Goal: Task Accomplishment & Management: Use online tool/utility

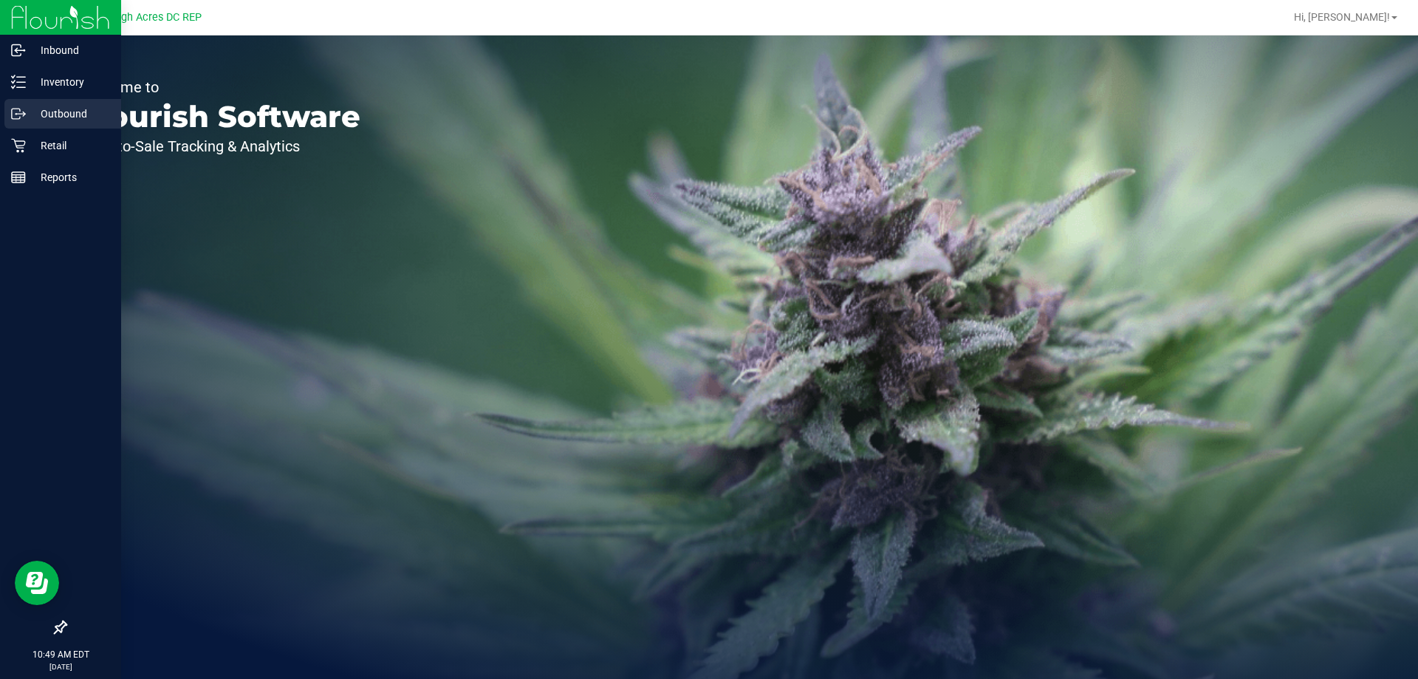
click at [55, 116] on p "Outbound" at bounding box center [70, 114] width 89 height 18
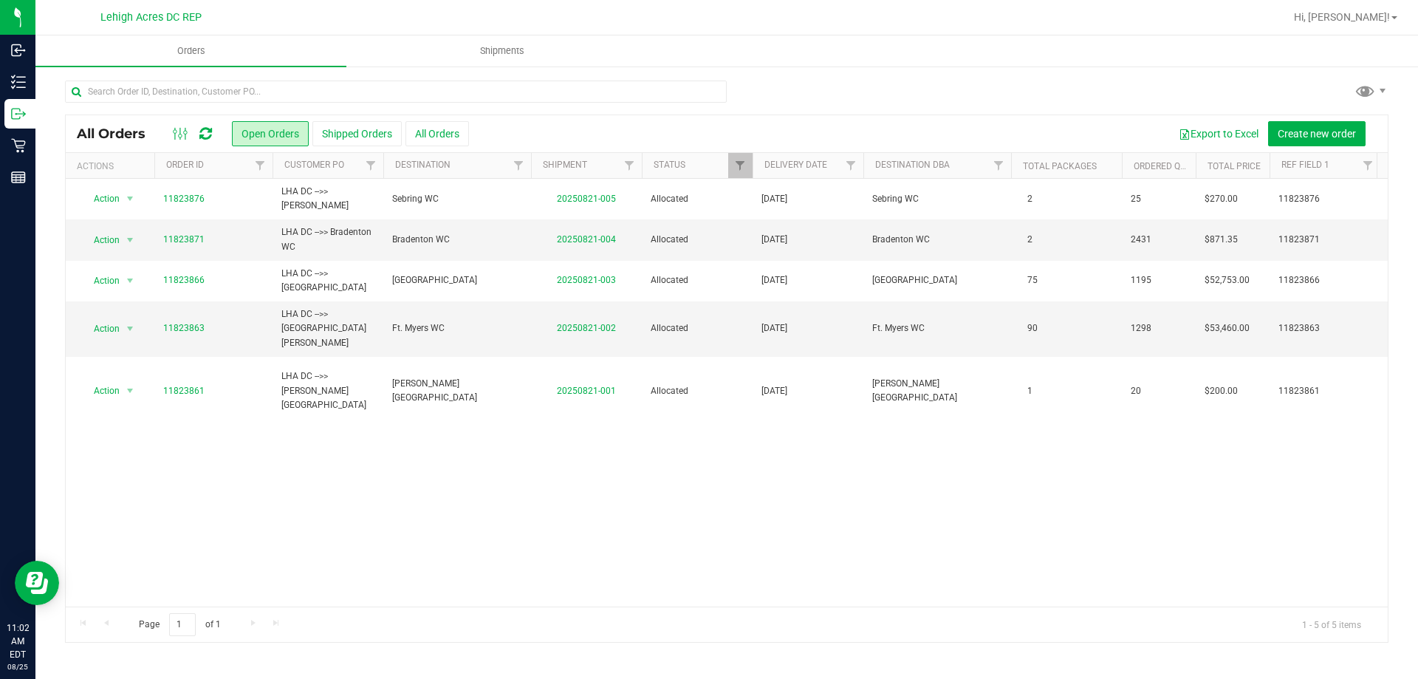
click at [207, 135] on icon at bounding box center [205, 133] width 13 height 15
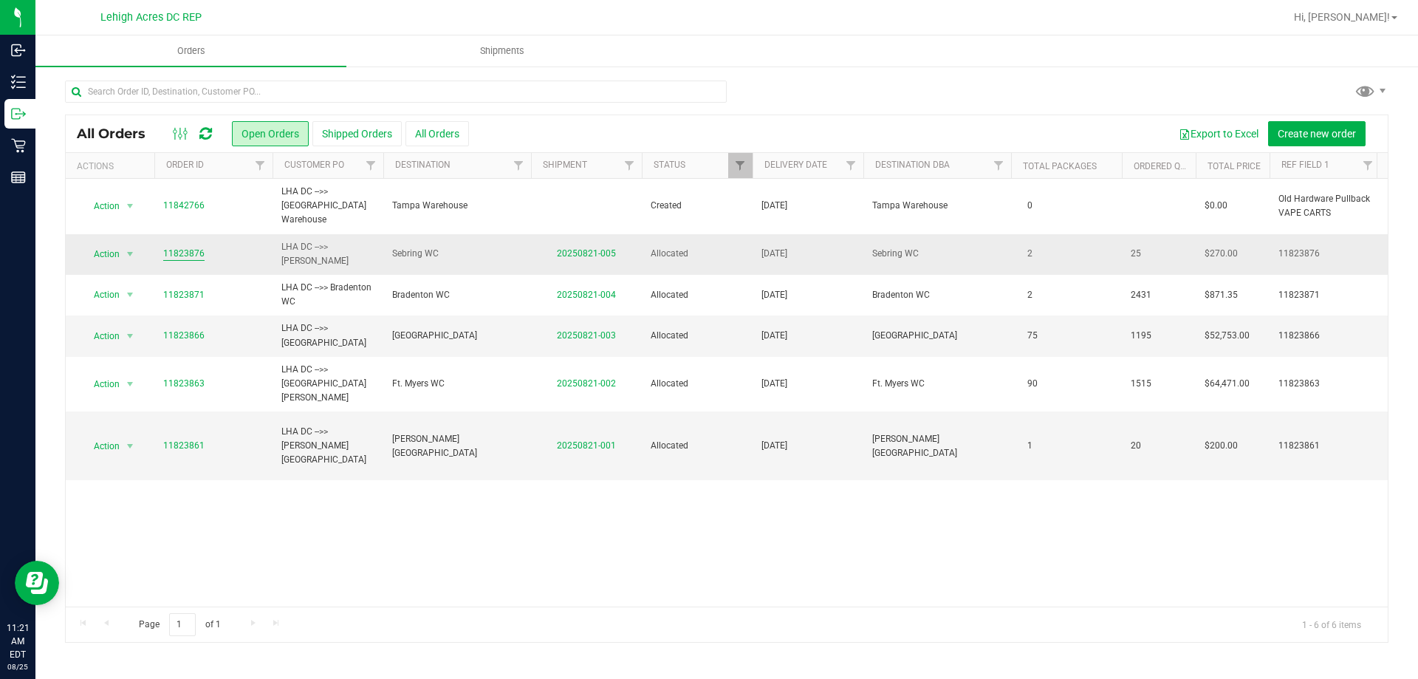
click at [189, 247] on link "11823876" at bounding box center [183, 254] width 41 height 14
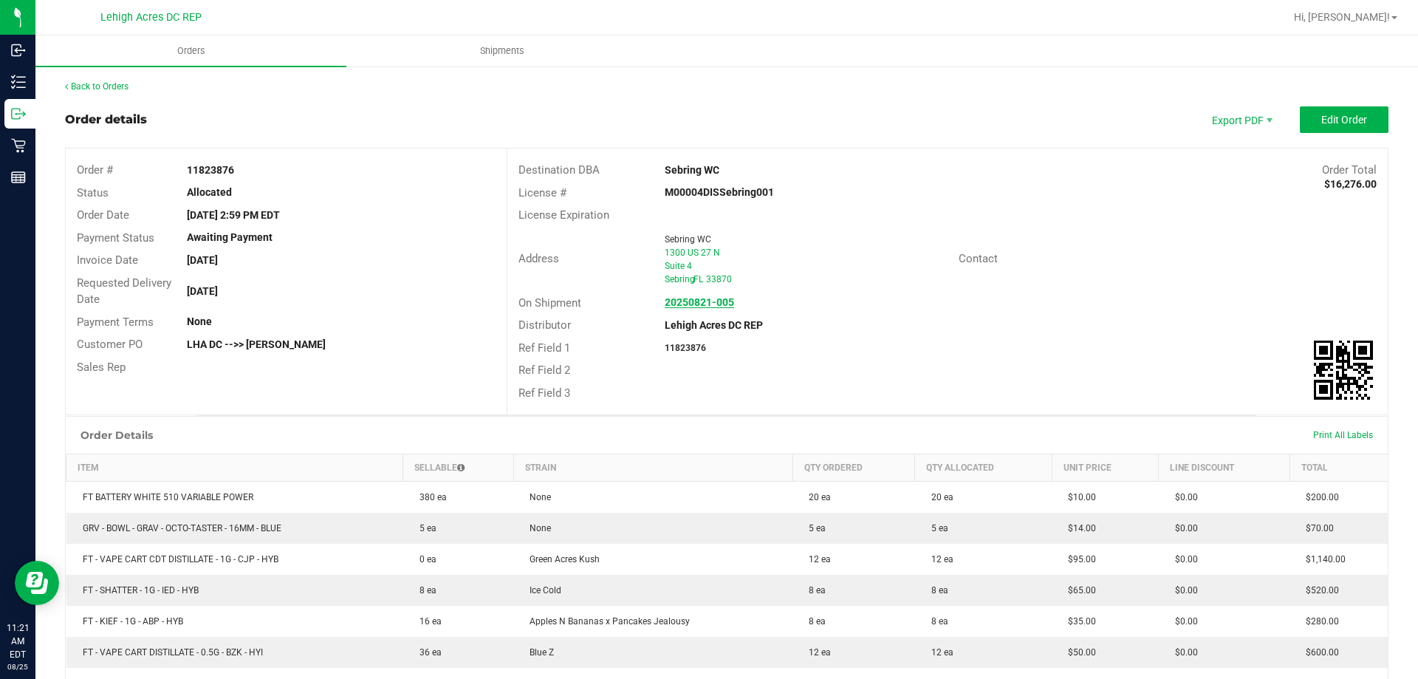
click at [710, 299] on strong "20250821-005" at bounding box center [699, 302] width 69 height 12
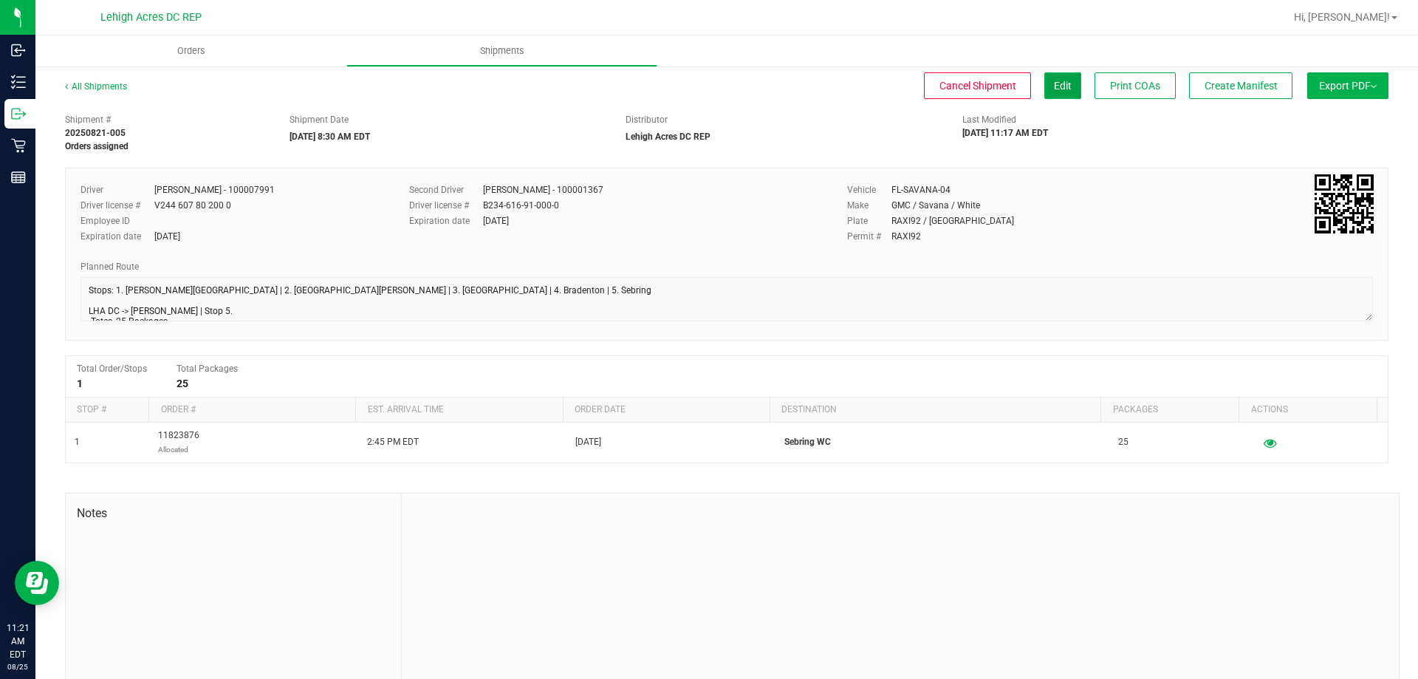
click at [1054, 89] on span "Edit" at bounding box center [1063, 86] width 18 height 12
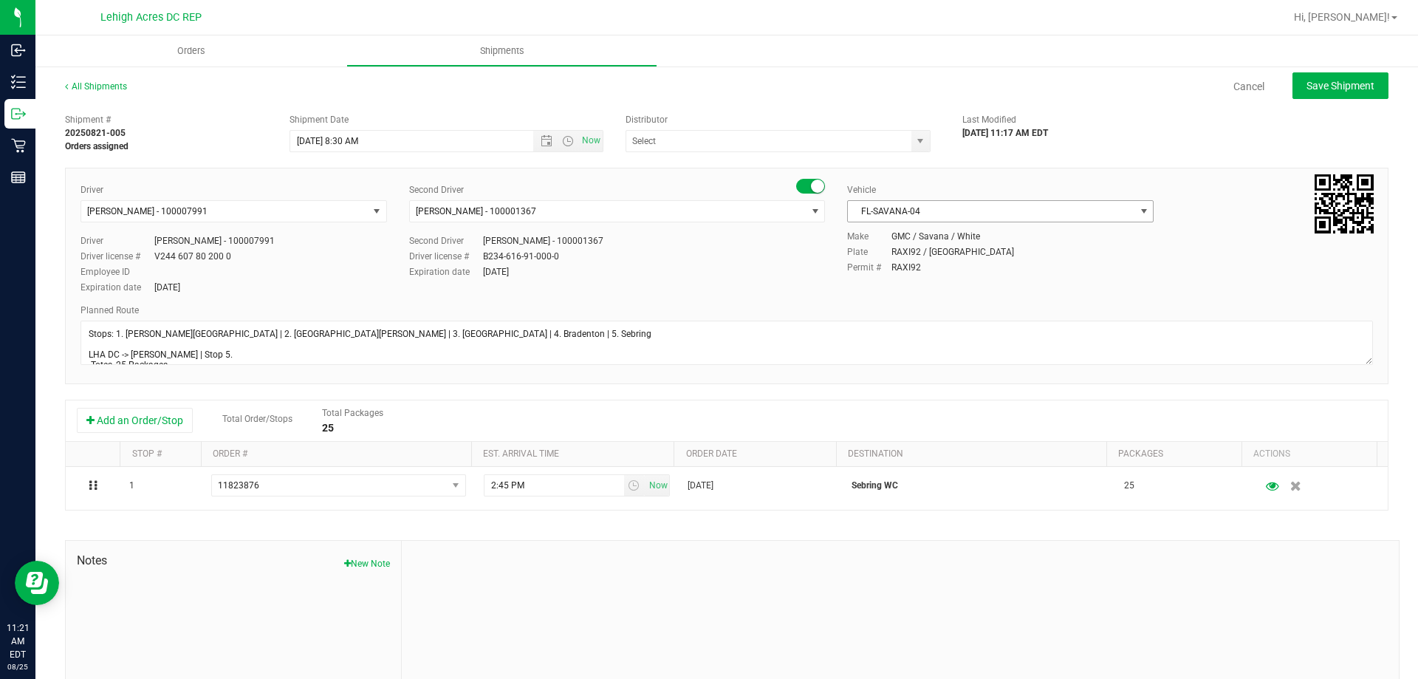
type input "Lehigh Acres DC REP"
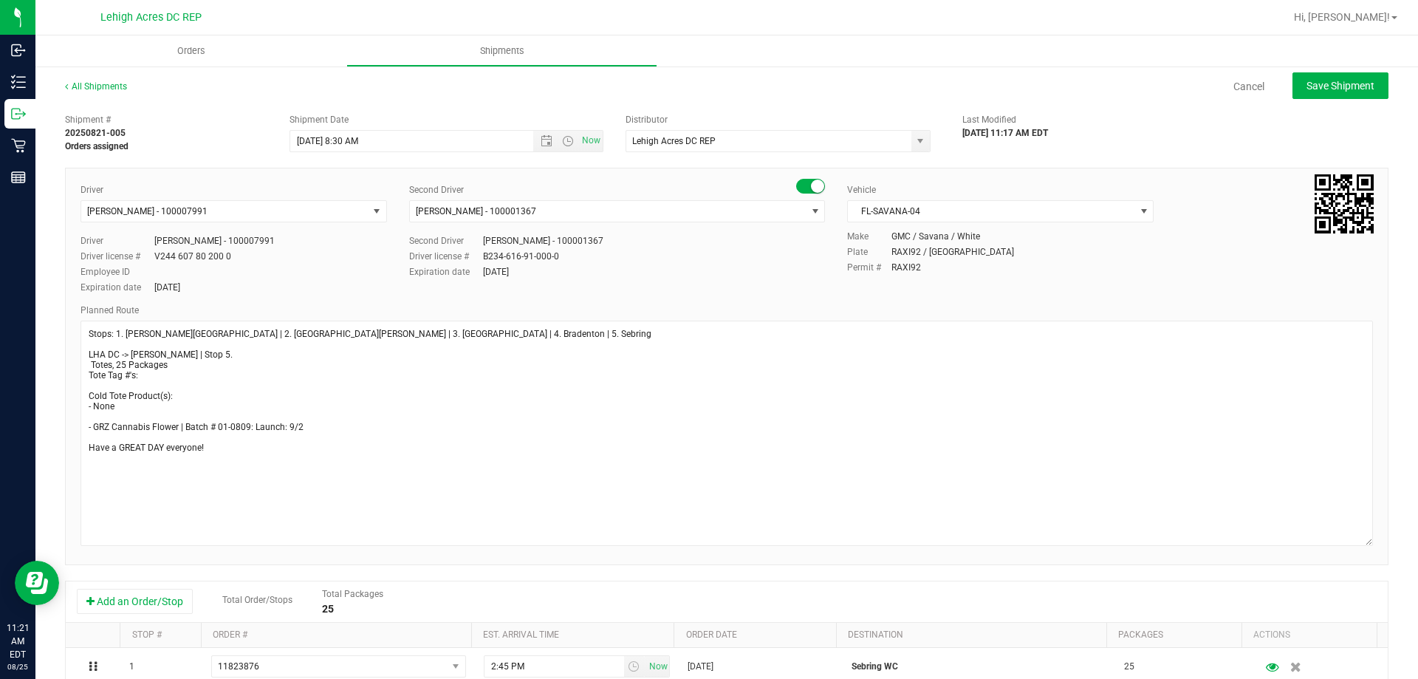
drag, startPoint x: 1356, startPoint y: 363, endPoint x: 1364, endPoint y: 544, distance: 181.2
click at [1364, 544] on div "Driver [PERSON_NAME] - 100007991 Select Driver [PERSON_NAME] - 100006559 [PERSO…" at bounding box center [727, 366] width 1324 height 397
click at [91, 364] on textarea at bounding box center [727, 433] width 1293 height 225
click at [154, 373] on textarea at bounding box center [727, 433] width 1293 height 225
click at [88, 362] on textarea at bounding box center [727, 433] width 1293 height 225
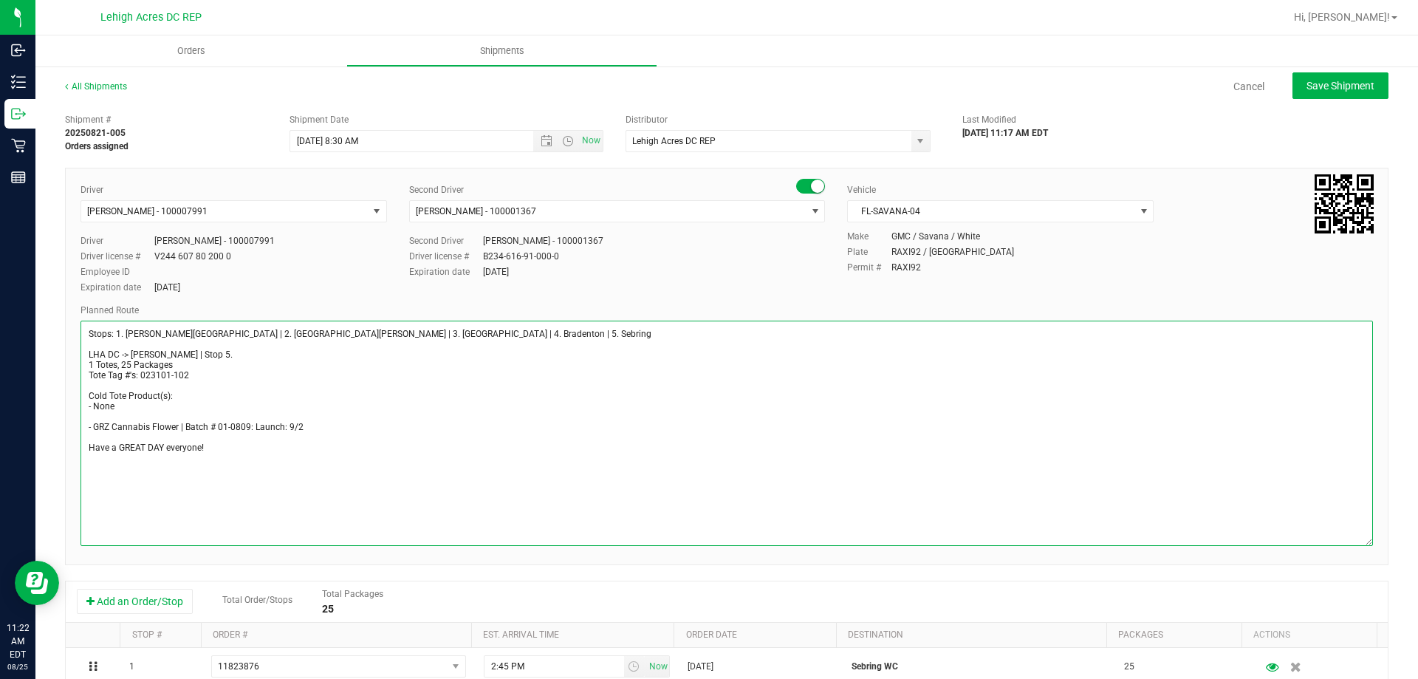
click at [196, 377] on textarea at bounding box center [727, 433] width 1293 height 225
type textarea "Stops: 1. [PERSON_NAME][GEOGRAPHIC_DATA] | 2. [GEOGRAPHIC_DATA][PERSON_NAME] | …"
click at [1330, 87] on span "Save Shipment" at bounding box center [1341, 86] width 68 height 12
type input "[DATE] 12:30 PM"
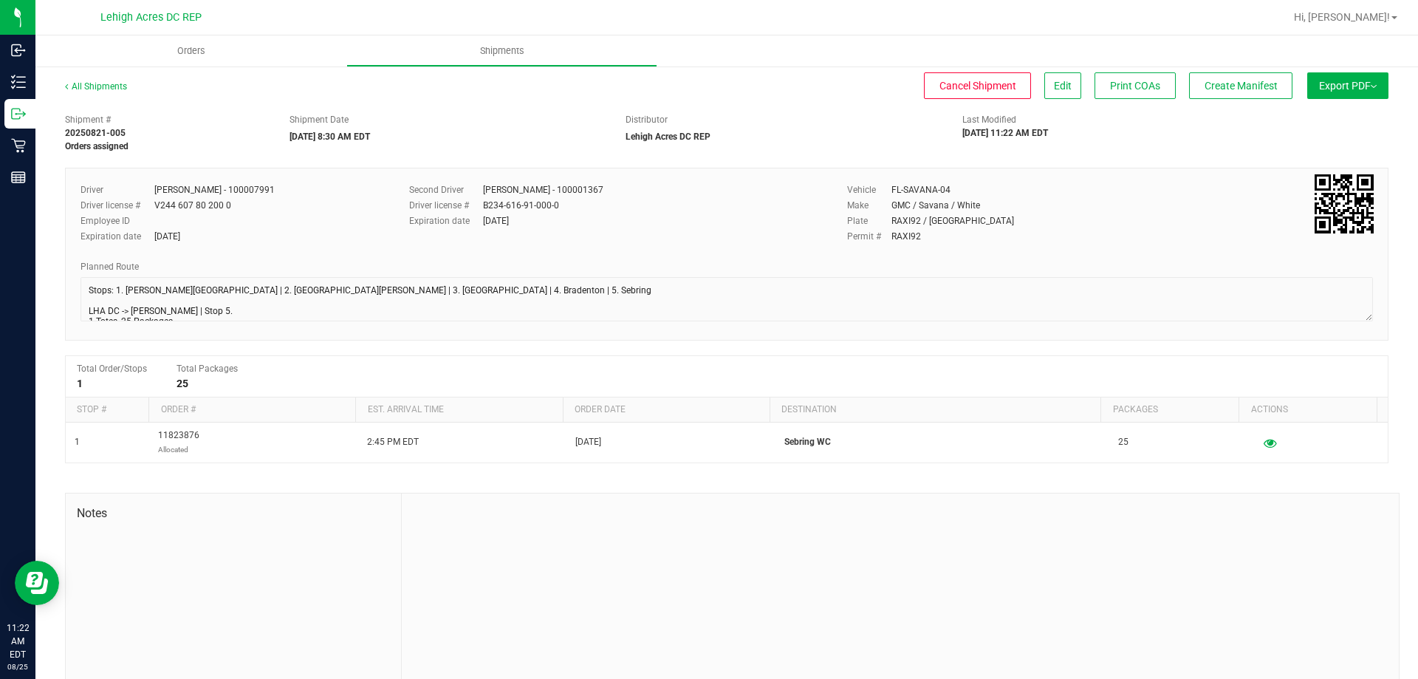
click at [1307, 90] on button "Export PDF" at bounding box center [1347, 85] width 81 height 27
click at [1308, 119] on span "Manifest by Package ID" at bounding box center [1326, 118] width 94 height 10
click at [191, 53] on span "Orders" at bounding box center [191, 50] width 68 height 13
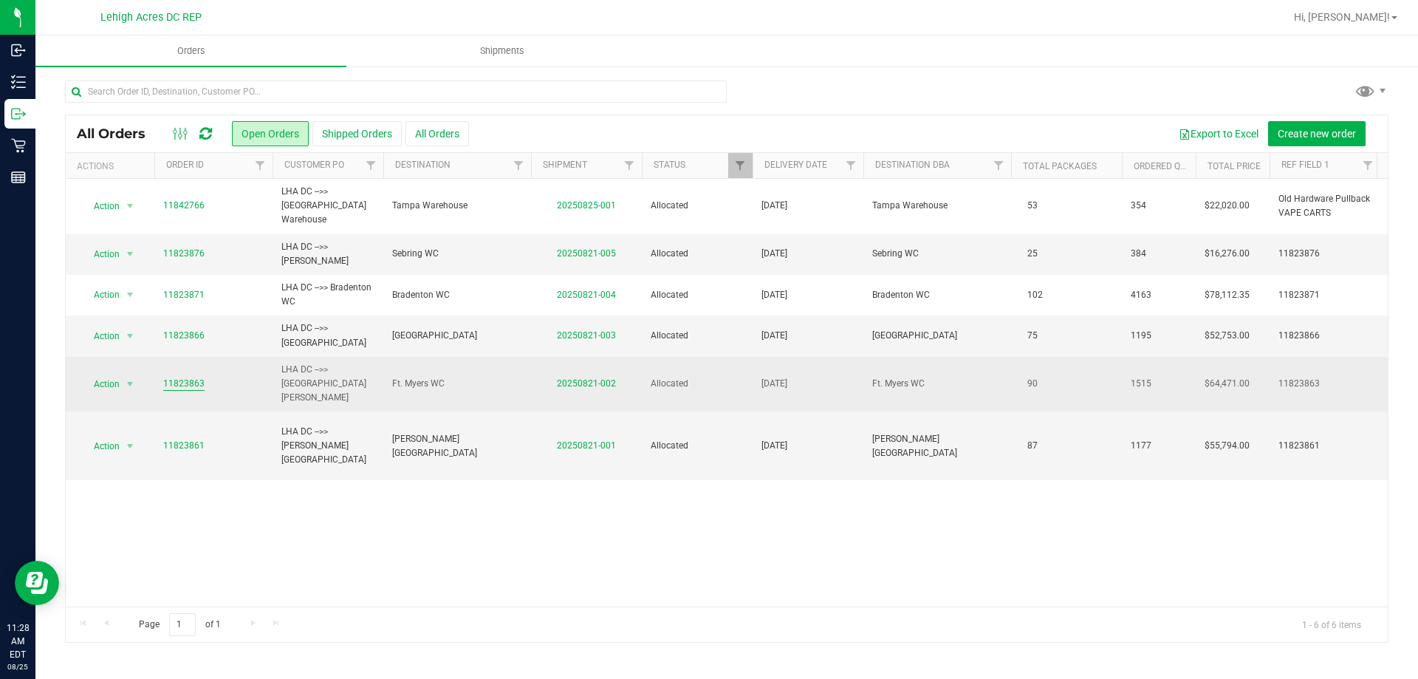
click at [185, 377] on link "11823863" at bounding box center [183, 384] width 41 height 14
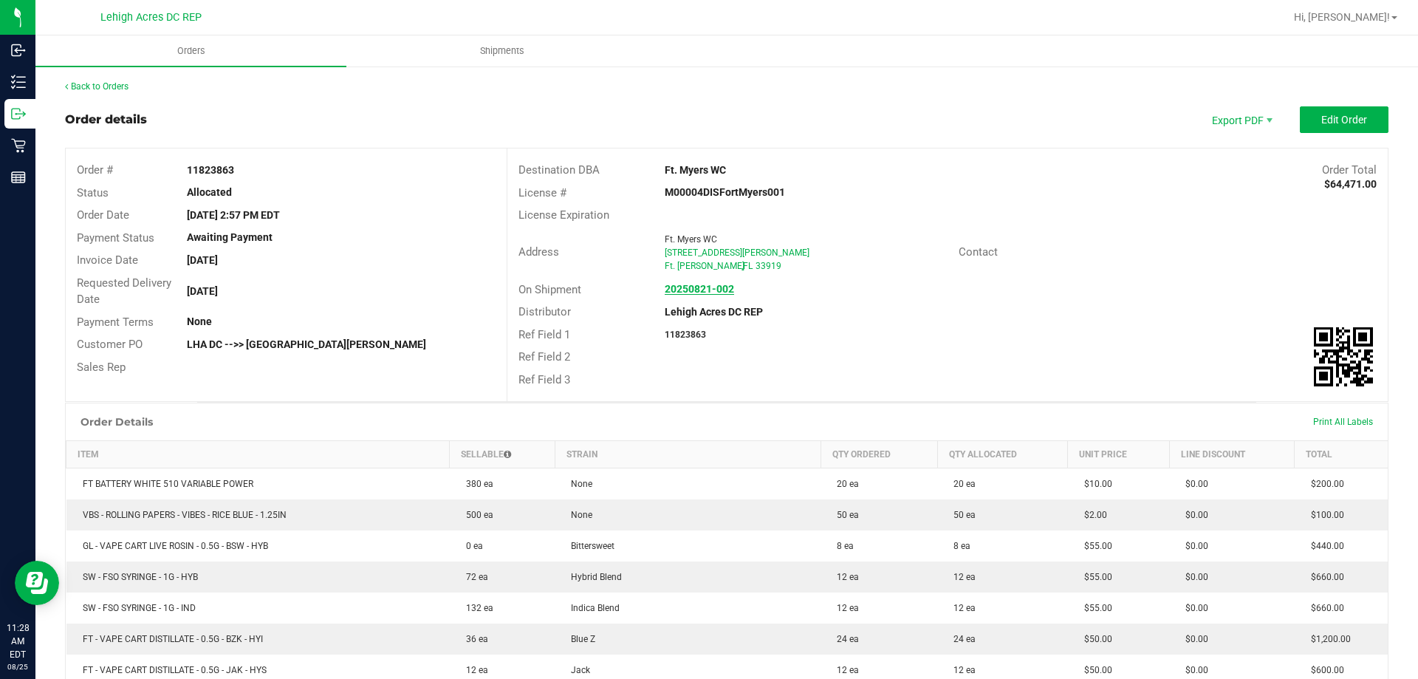
click at [710, 289] on strong "20250821-002" at bounding box center [699, 289] width 69 height 12
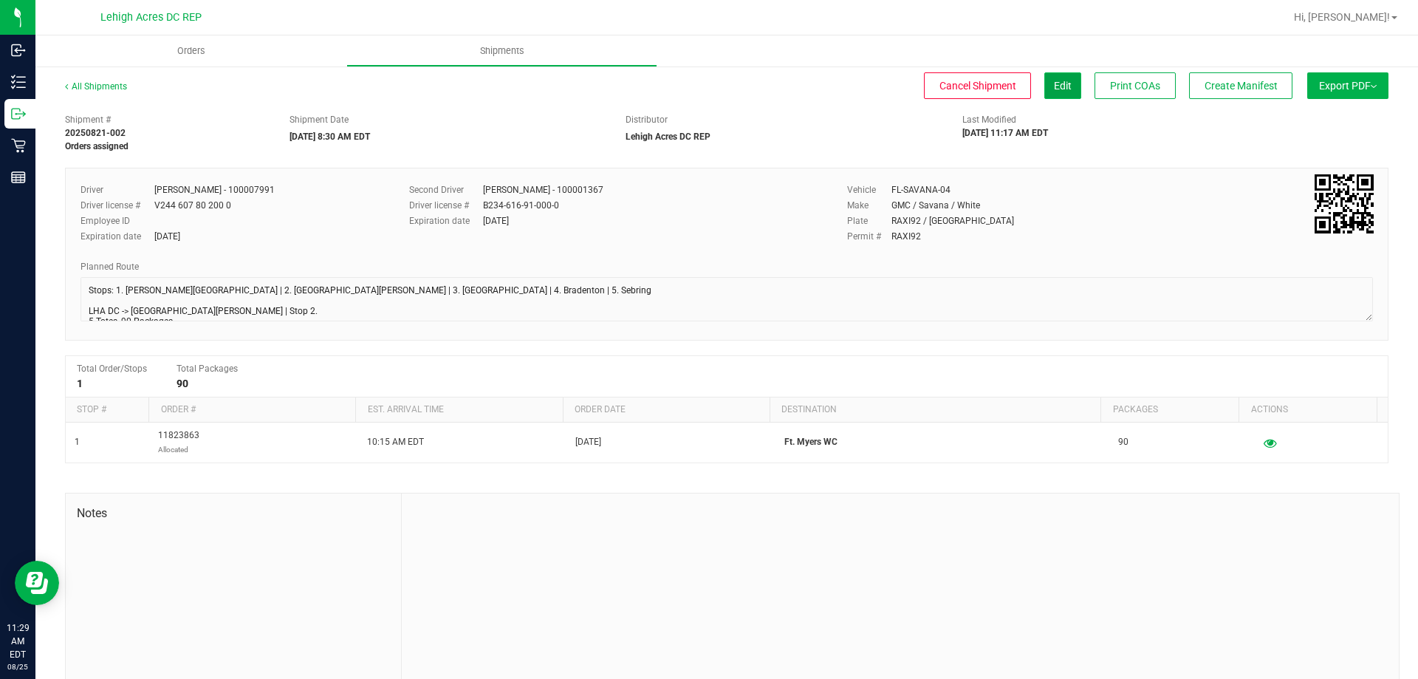
click at [1044, 78] on button "Edit" at bounding box center [1062, 85] width 37 height 27
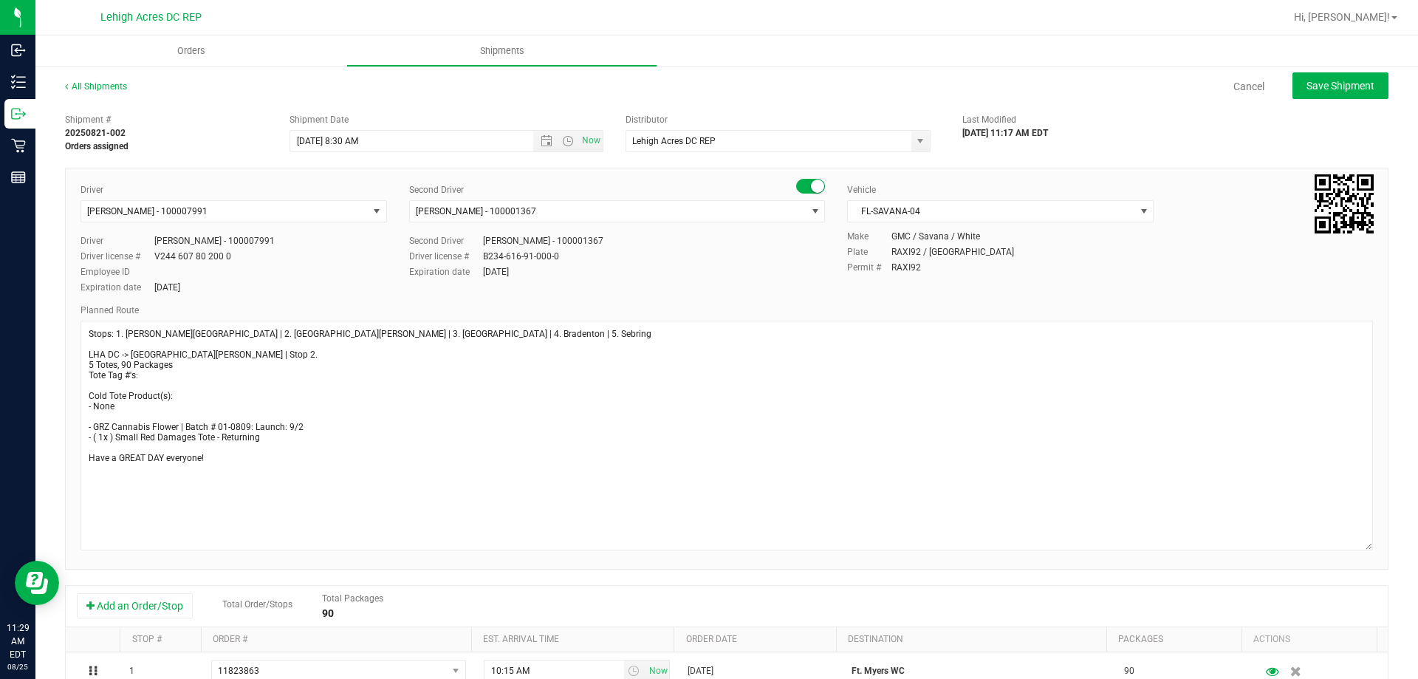
drag, startPoint x: 1355, startPoint y: 362, endPoint x: 1378, endPoint y: 547, distance: 186.7
click at [1378, 547] on div "All Shipments Cancel Save Shipment Shipment # 20250821-002 Orders assigned Ship…" at bounding box center [726, 502] width 1383 height 875
click at [154, 375] on textarea at bounding box center [727, 436] width 1293 height 230
type textarea "Stops: 1. [PERSON_NAME][GEOGRAPHIC_DATA] | 2. [GEOGRAPHIC_DATA][PERSON_NAME] | …"
click at [1309, 83] on span "Save Shipment" at bounding box center [1341, 86] width 68 height 12
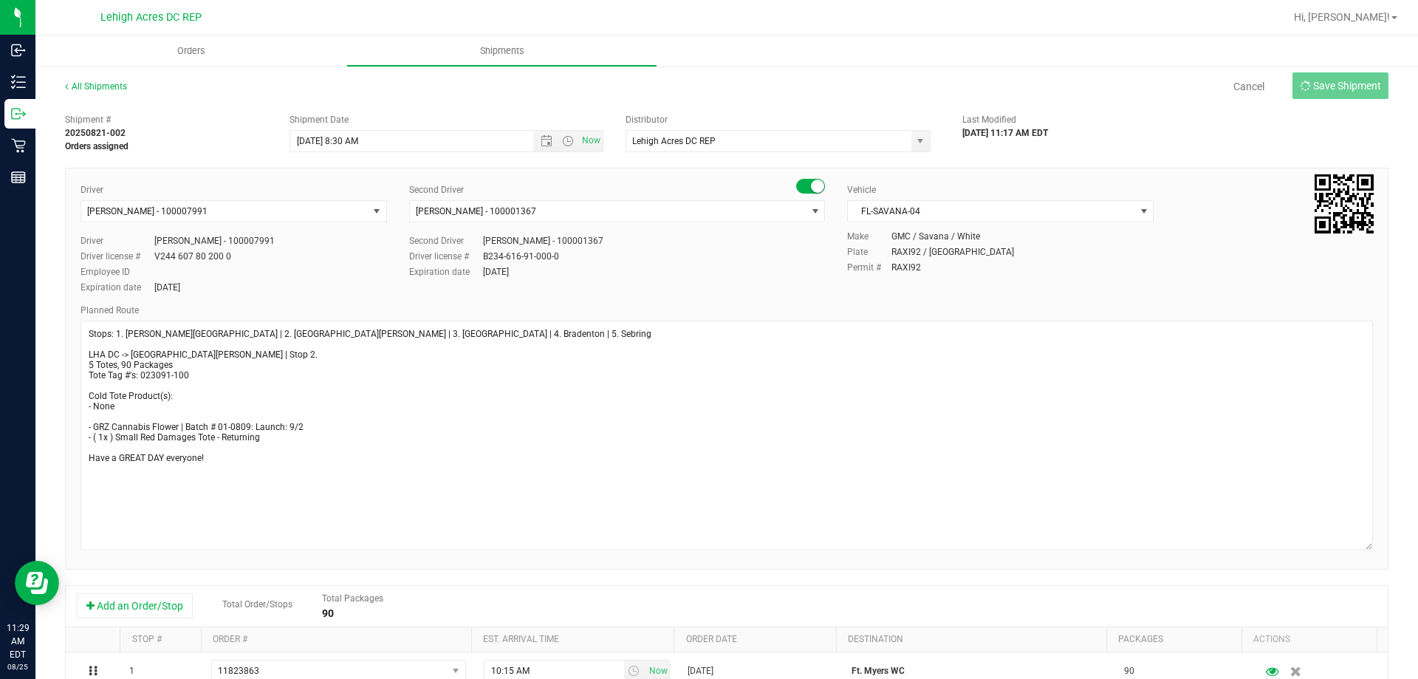
type input "[DATE] 12:30 PM"
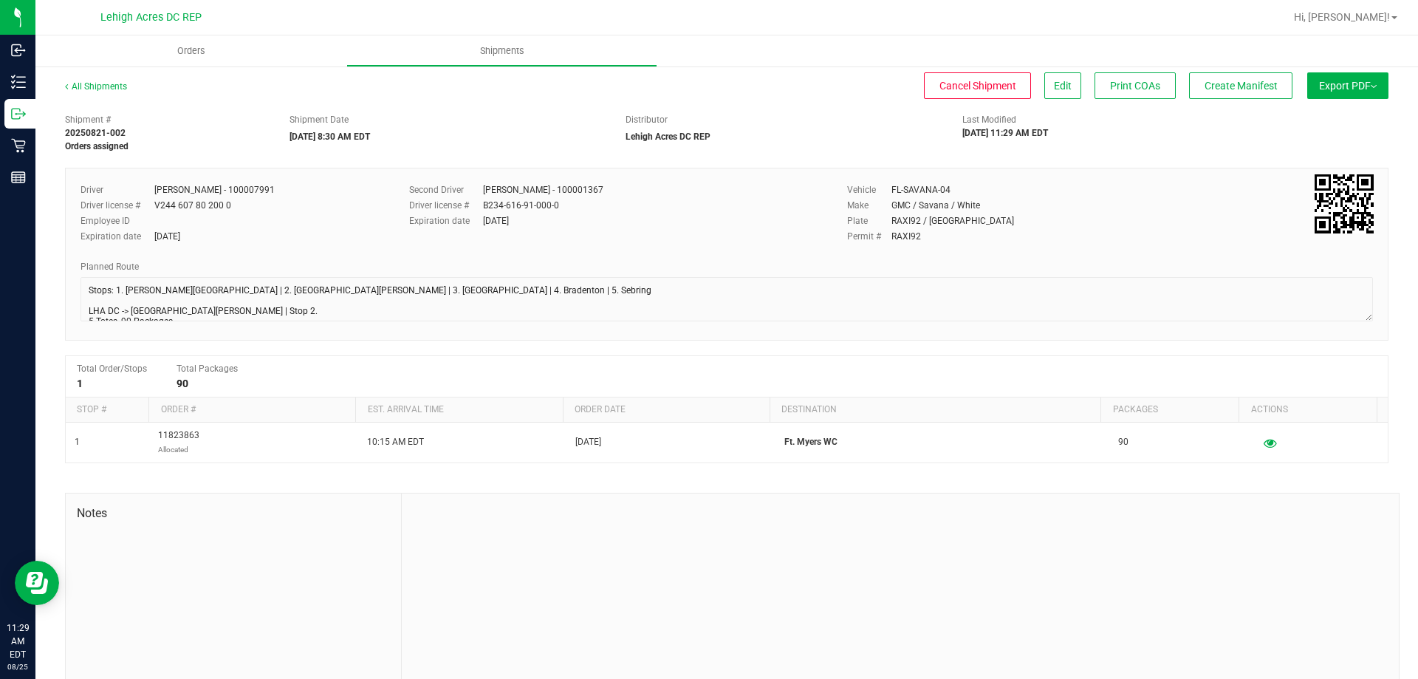
click at [1338, 86] on button "Export PDF" at bounding box center [1347, 85] width 81 height 27
click at [1312, 114] on span "Manifest by Package ID" at bounding box center [1326, 118] width 94 height 10
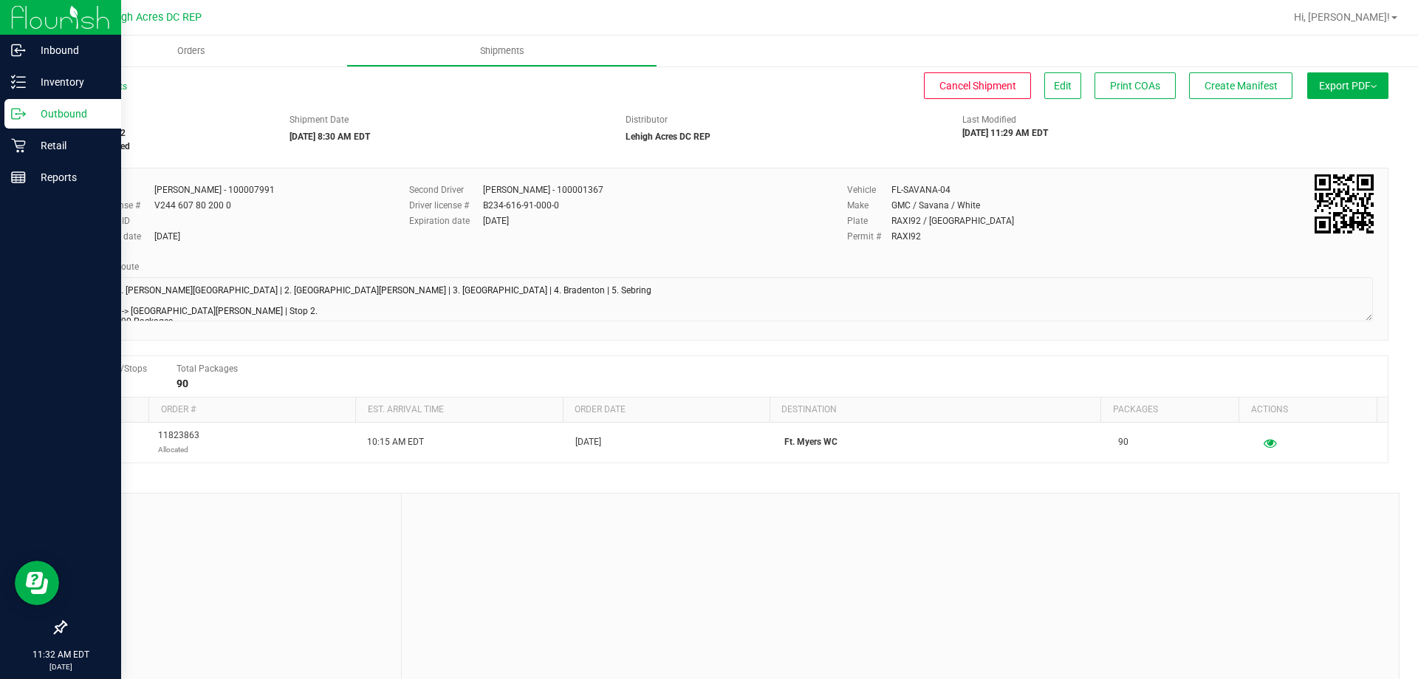
click at [6, 10] on div at bounding box center [60, 17] width 121 height 35
click at [23, 19] on img at bounding box center [60, 17] width 99 height 35
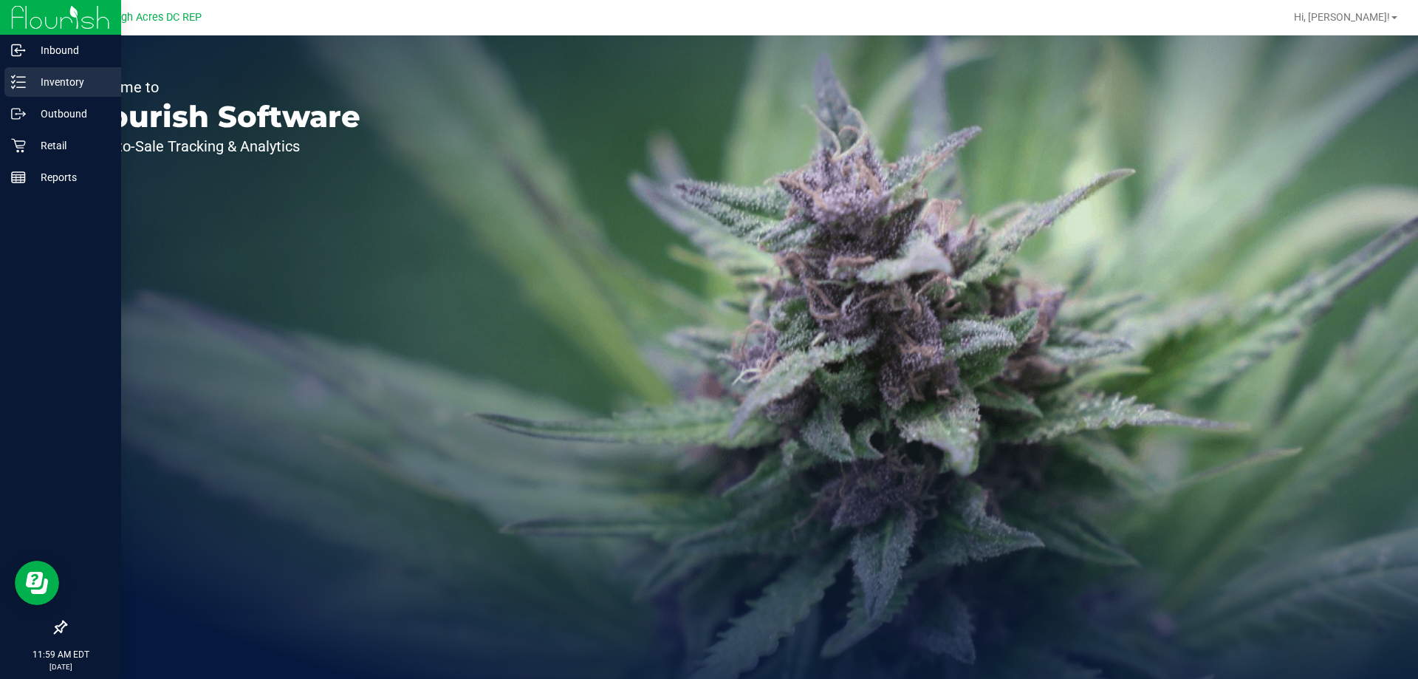
click at [71, 81] on p "Inventory" at bounding box center [70, 82] width 89 height 18
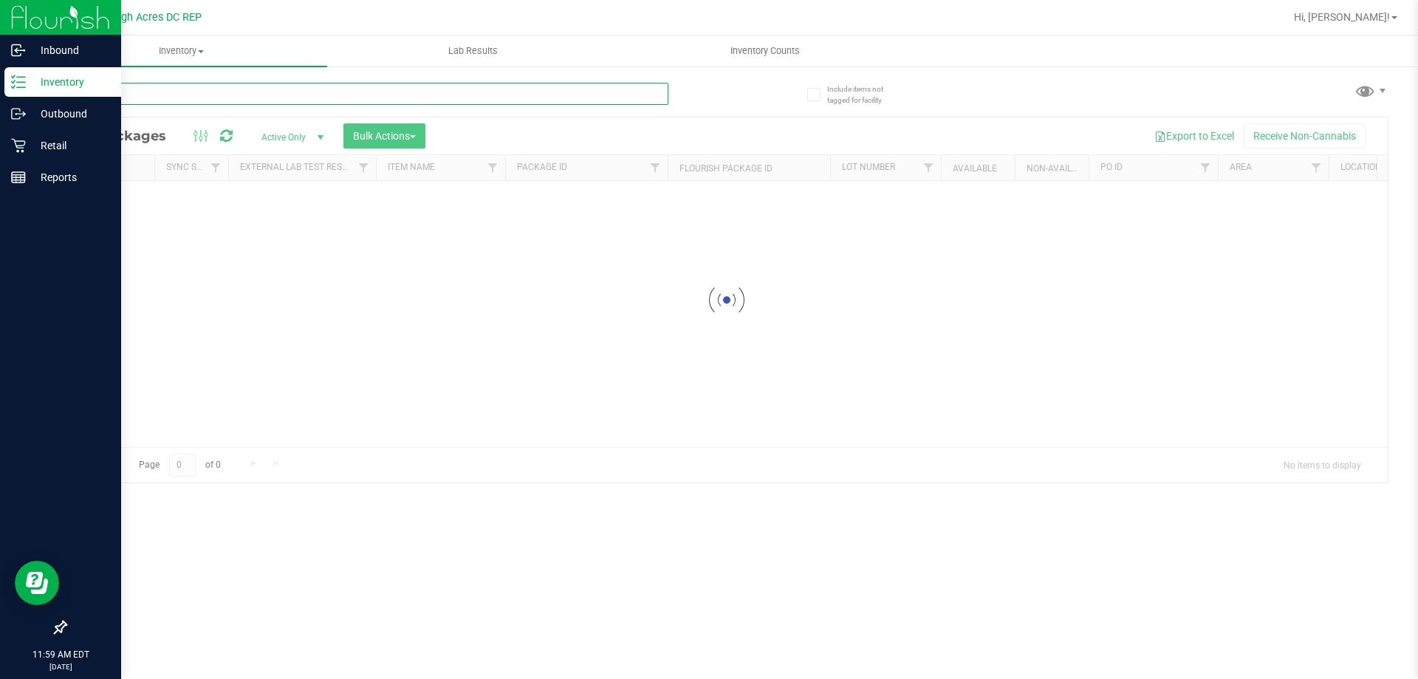
click at [213, 93] on input "text" at bounding box center [366, 94] width 603 height 22
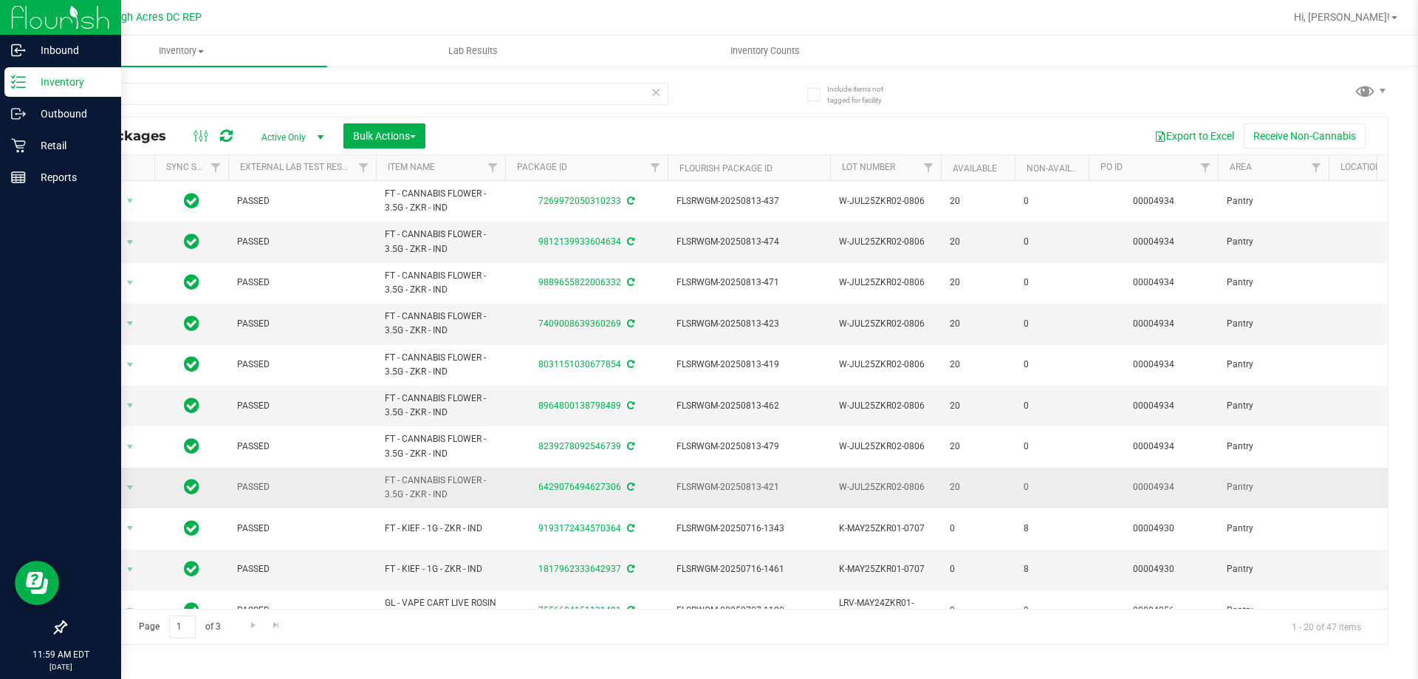
drag, startPoint x: 456, startPoint y: 501, endPoint x: 377, endPoint y: 481, distance: 81.5
click at [377, 481] on td "FT - CANNABIS FLOWER - 3.5G - ZKR - IND" at bounding box center [440, 488] width 129 height 41
copy span "FT - CANNABIS FLOWER - 3.5G - ZKR - IND"
drag, startPoint x: 321, startPoint y: 87, endPoint x: 347, endPoint y: 85, distance: 26.7
click at [321, 87] on input "zkr" at bounding box center [366, 94] width 603 height 22
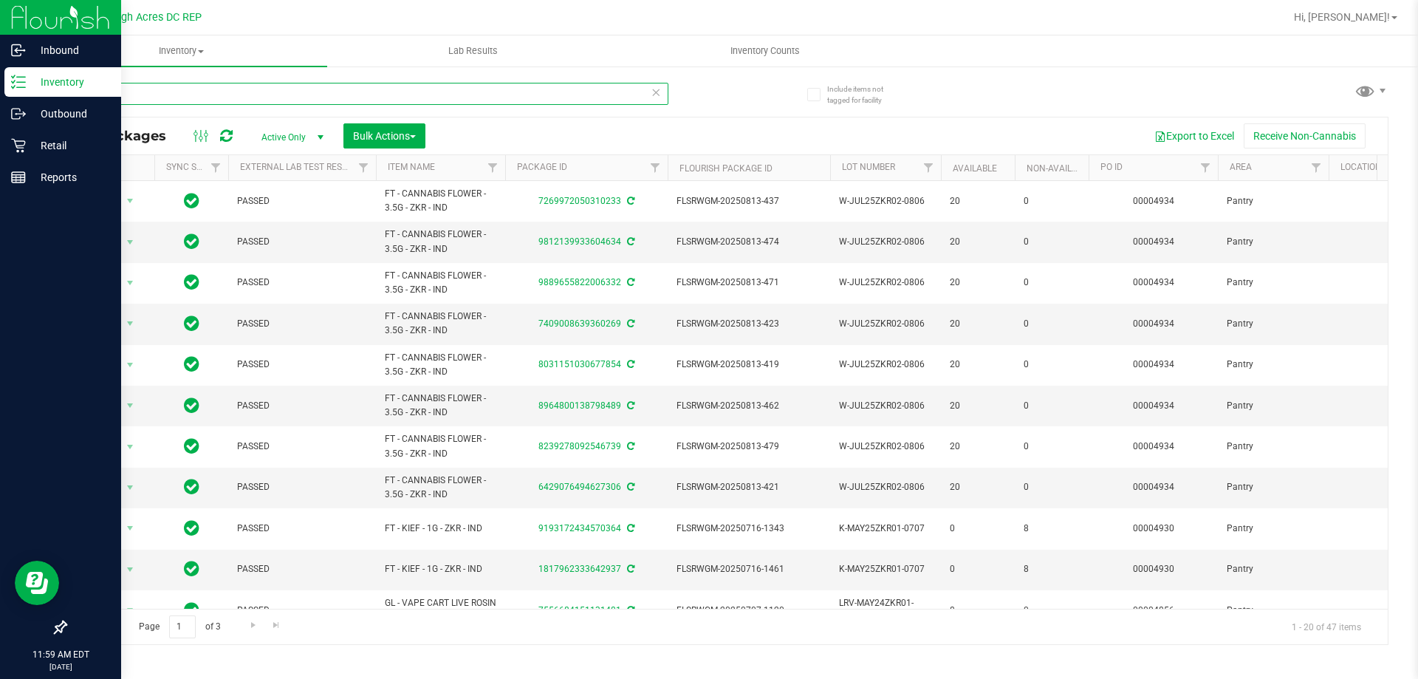
type input "z"
paste input "FT - CANNABIS FLOWER - 3.5G - ZKR - IND"
type input "FT - CANNABIS FLOWER - 3.5G - ZKR - IND"
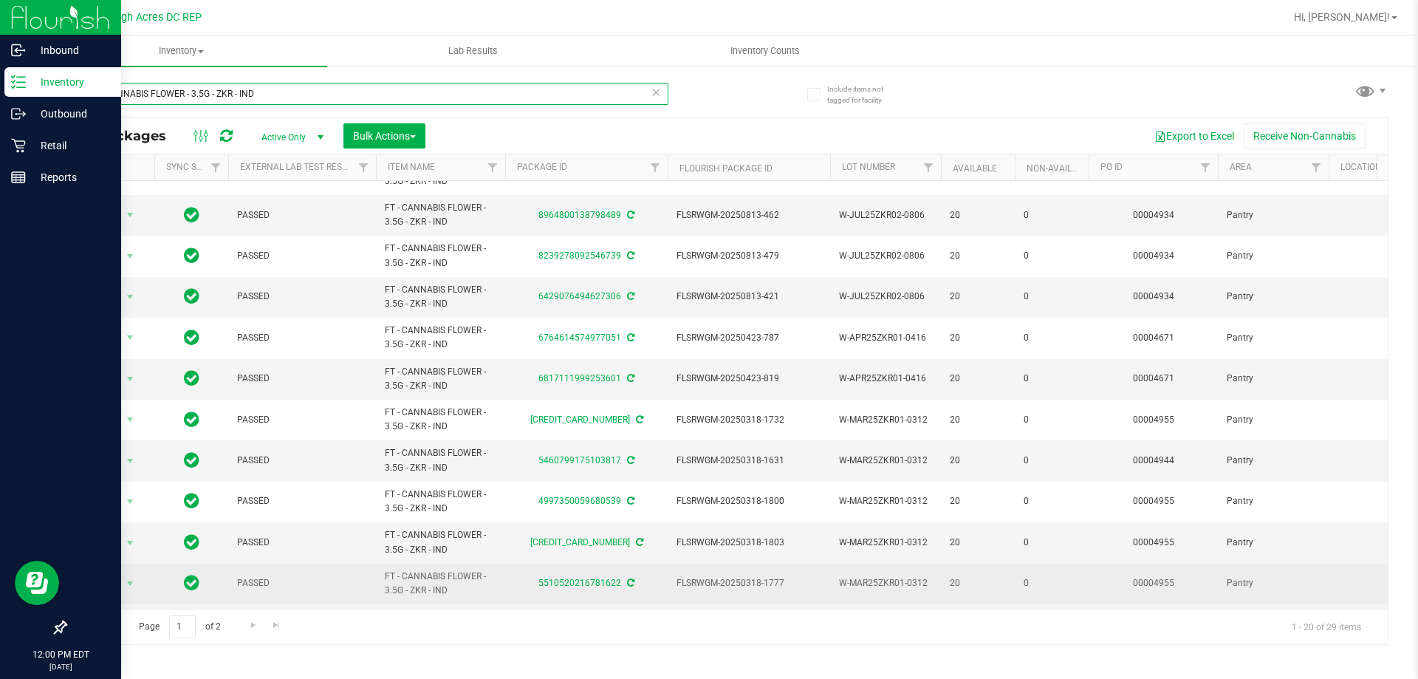
scroll to position [401, 0]
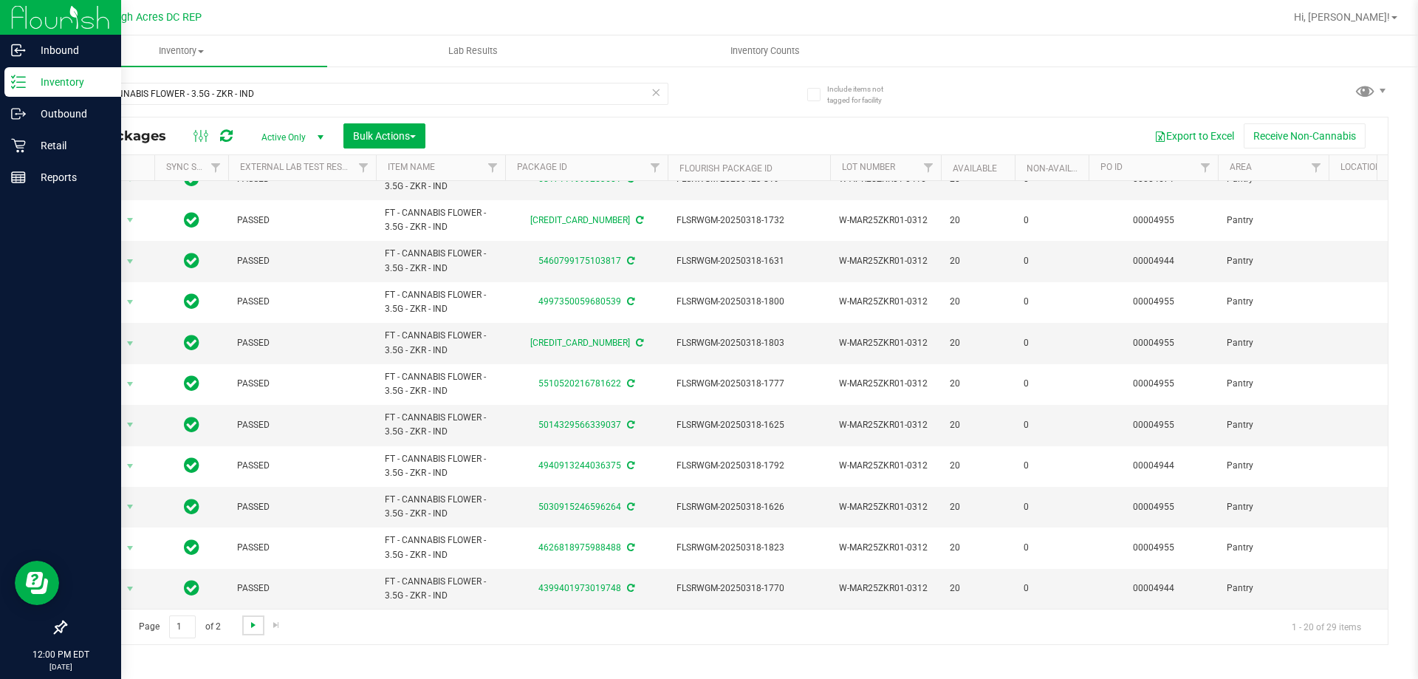
click at [256, 622] on span "Go to the next page" at bounding box center [253, 625] width 12 height 12
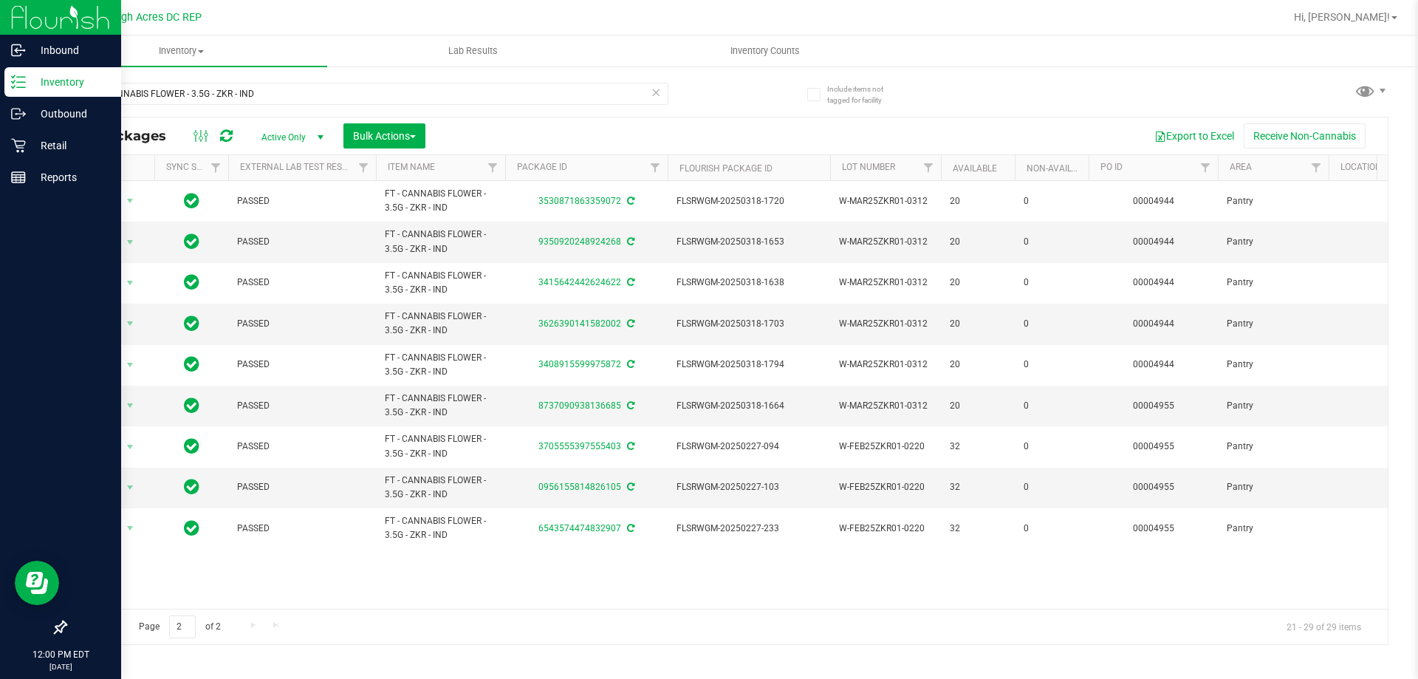
click at [111, 632] on link "Go to the previous page" at bounding box center [105, 625] width 21 height 20
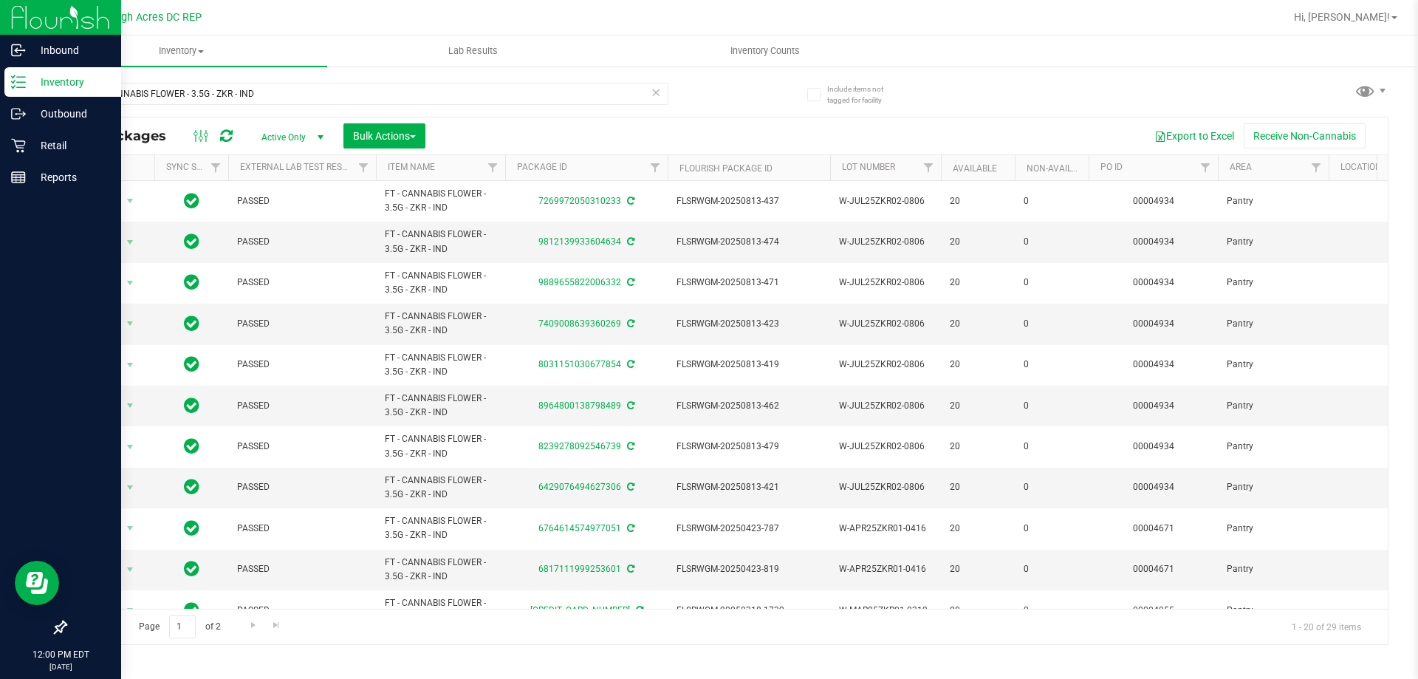
click at [107, 624] on div "Page 1 of 2 1 - 20 of 29 items" at bounding box center [727, 626] width 1322 height 35
click at [913, 173] on th "Lot Number" at bounding box center [885, 168] width 111 height 26
